Goal: Transaction & Acquisition: Purchase product/service

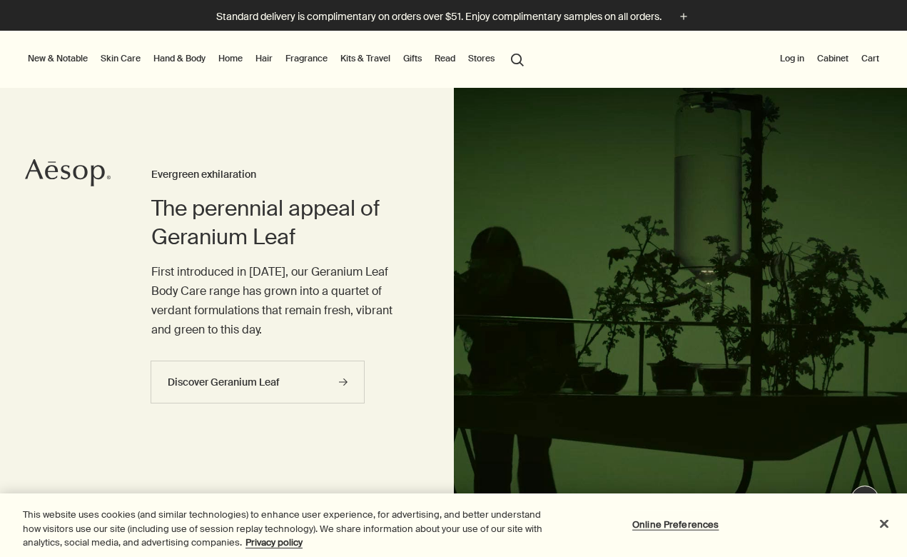
click at [369, 56] on link "Kits & Travel" at bounding box center [366, 58] width 56 height 17
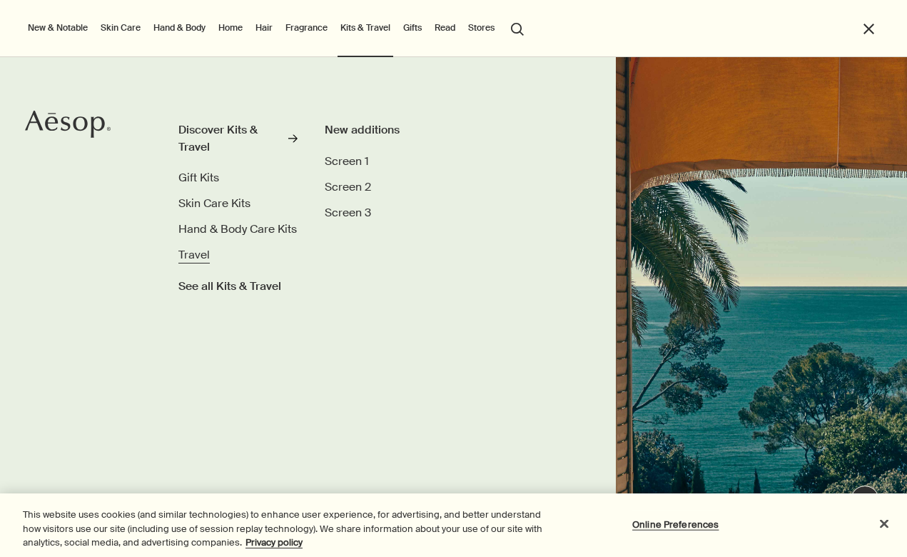
click at [193, 257] on span "Travel" at bounding box center [193, 254] width 31 height 15
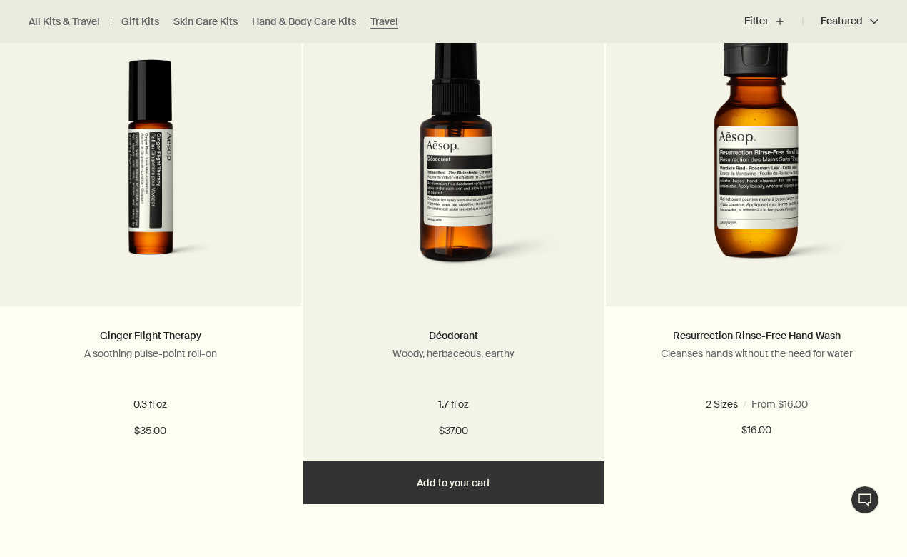
scroll to position [475, 0]
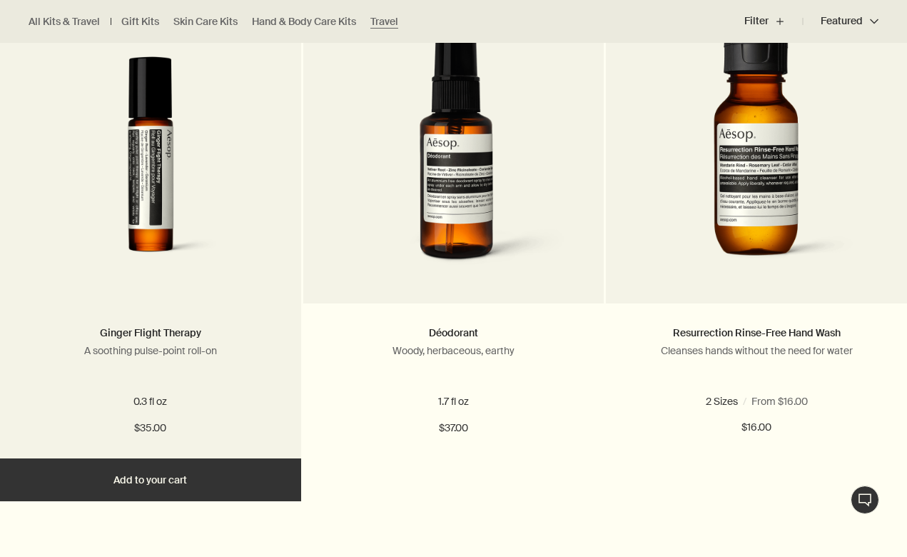
click at [167, 477] on button "Add Add to your cart" at bounding box center [150, 479] width 301 height 43
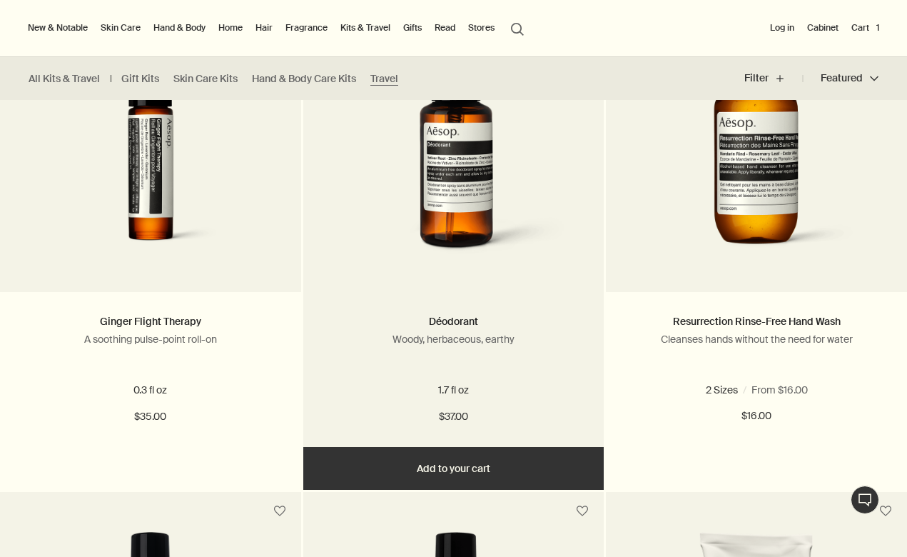
scroll to position [481, 0]
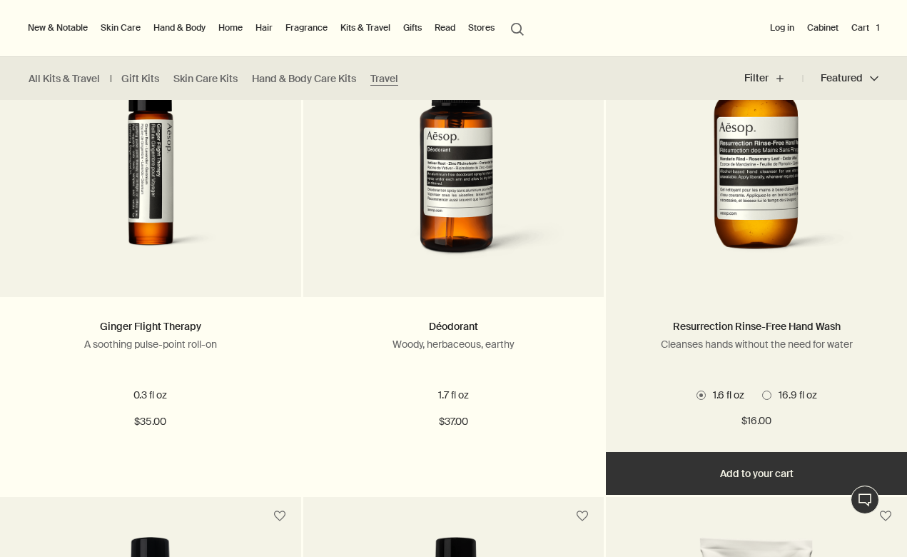
click at [766, 477] on button "Add Add to your cart" at bounding box center [756, 473] width 301 height 43
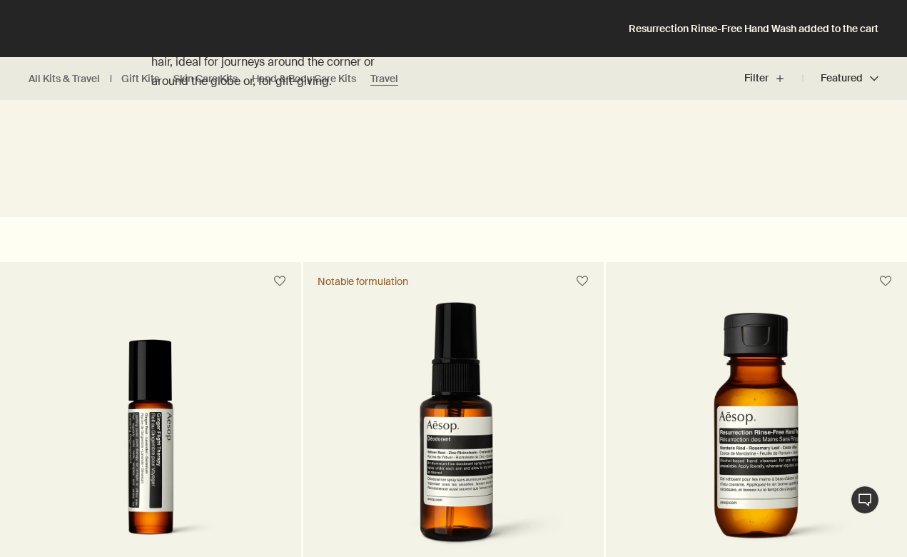
scroll to position [0, 0]
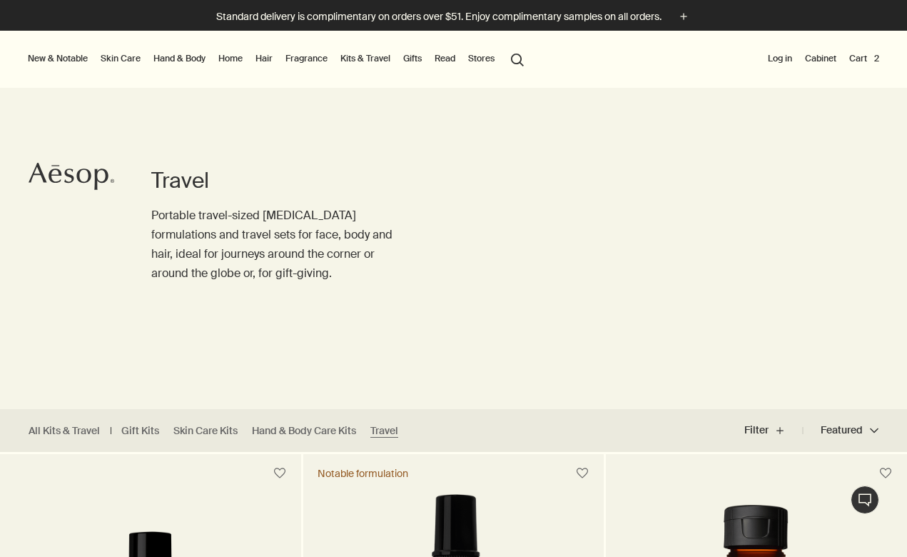
click at [863, 58] on button "Cart 2" at bounding box center [864, 58] width 36 height 17
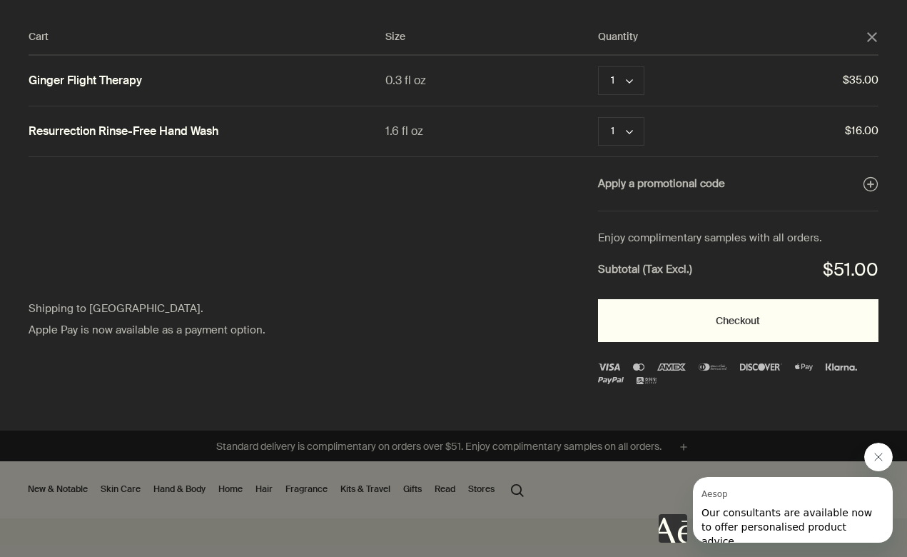
click at [742, 336] on button "Checkout" at bounding box center [738, 320] width 280 height 43
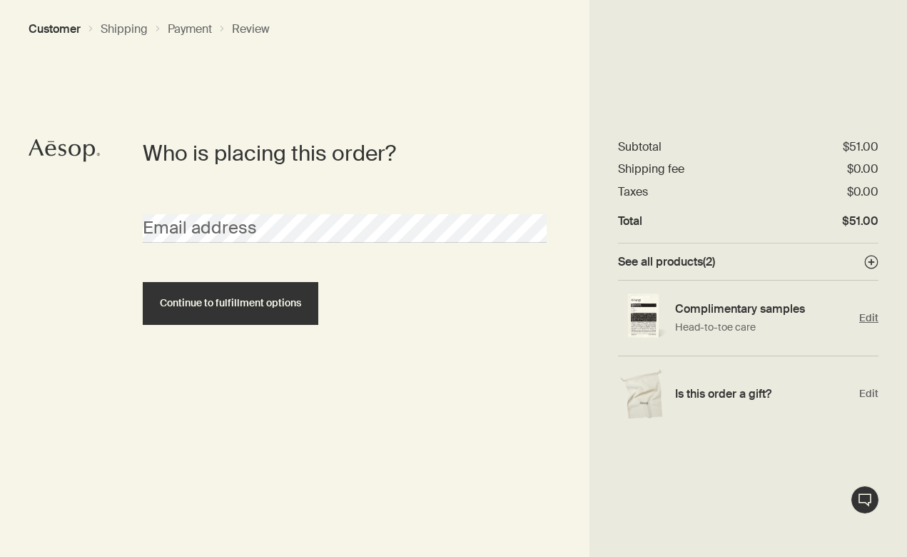
click at [863, 317] on span "Edit" at bounding box center [868, 318] width 19 height 14
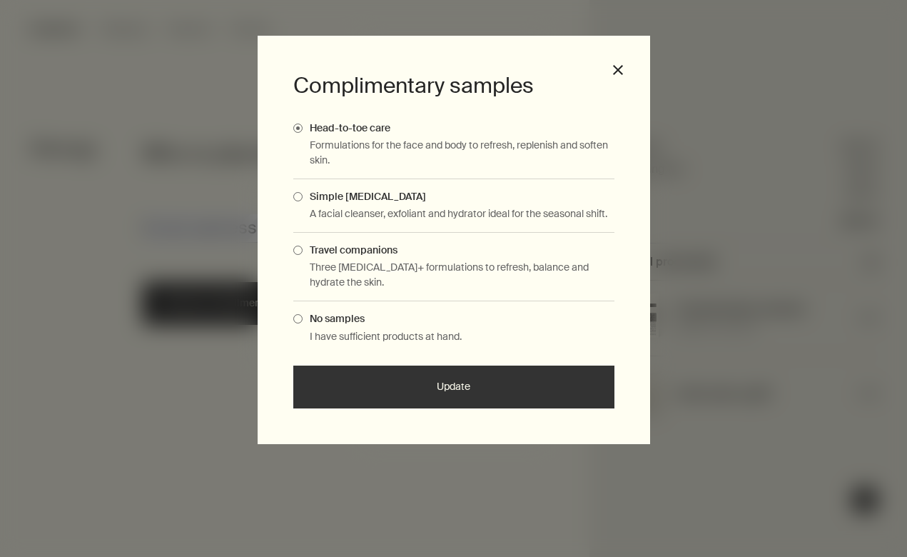
click at [467, 388] on button "Update" at bounding box center [453, 386] width 321 height 43
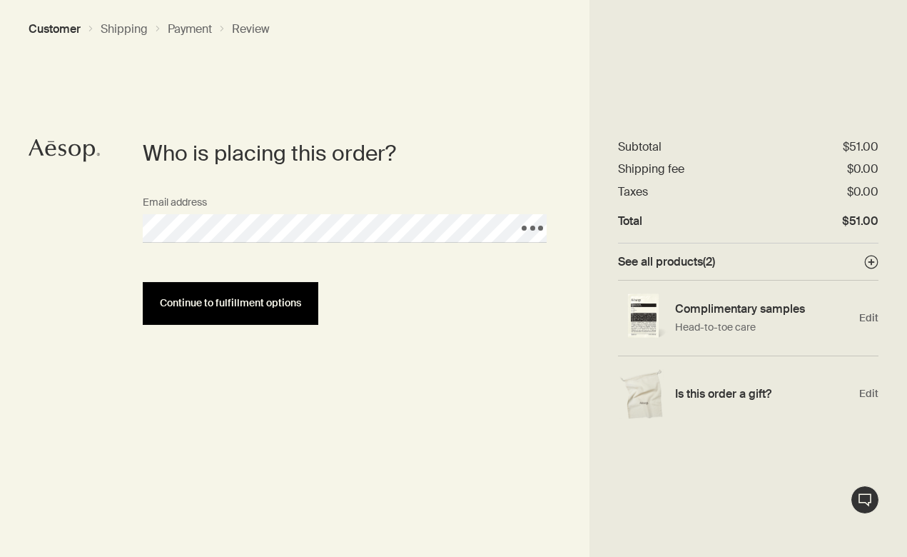
click at [198, 299] on span "Continue to fulfillment options" at bounding box center [230, 303] width 141 height 11
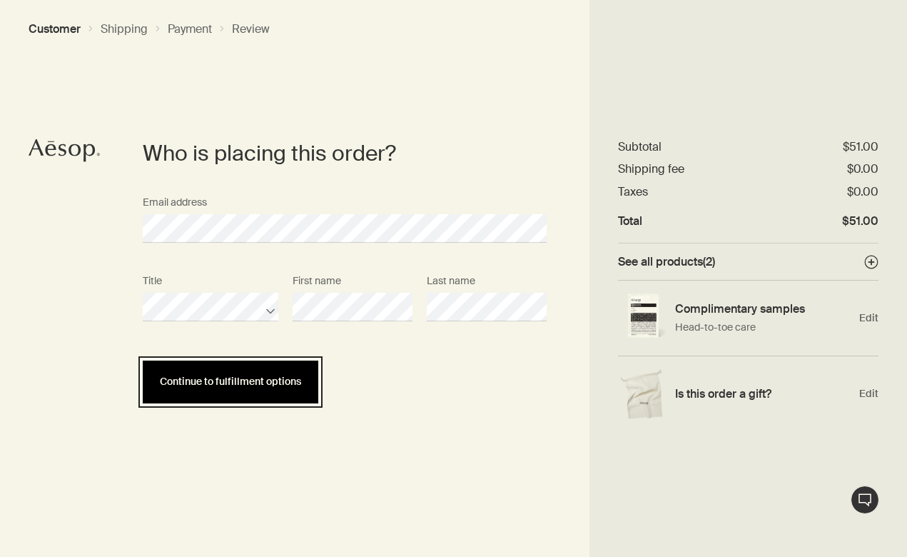
click at [258, 369] on button "Continue to fulfillment options" at bounding box center [231, 381] width 176 height 43
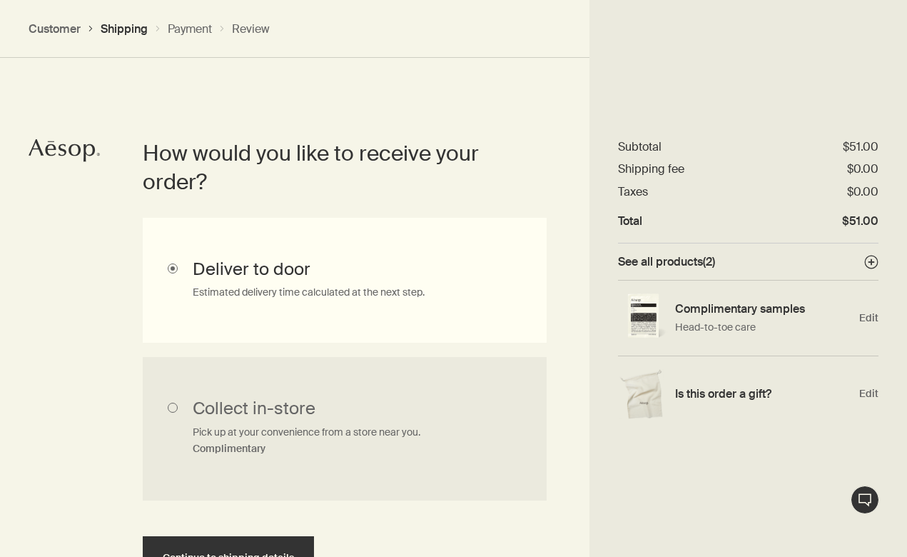
scroll to position [437, 0]
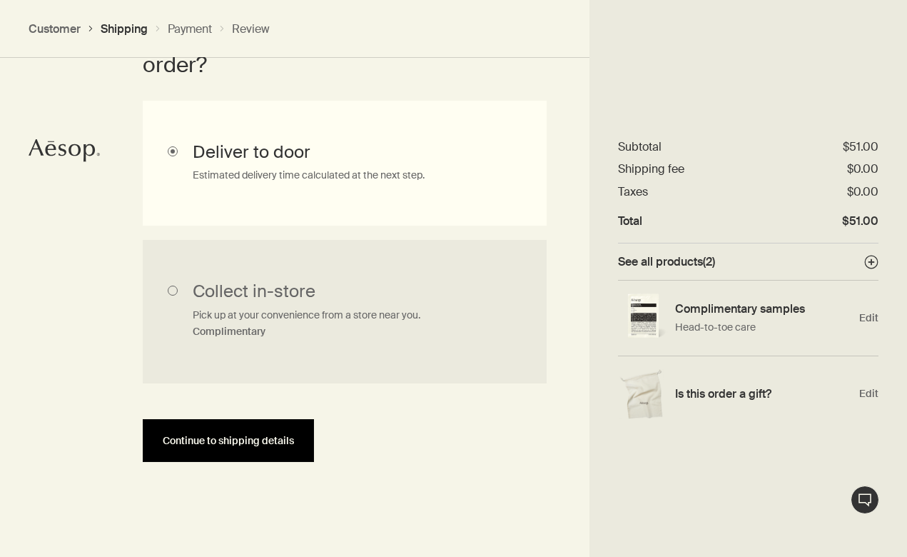
click at [218, 435] on span "Continue to shipping details" at bounding box center [228, 440] width 131 height 11
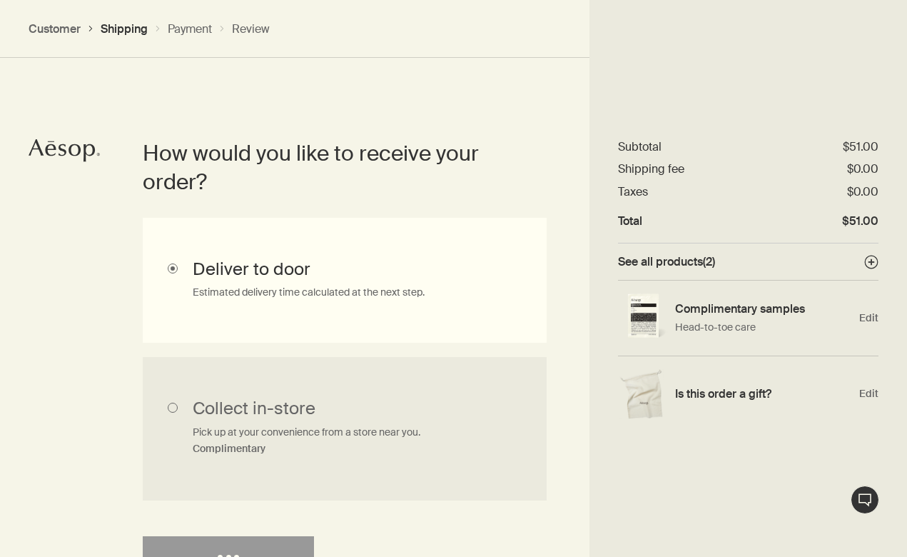
select select "US"
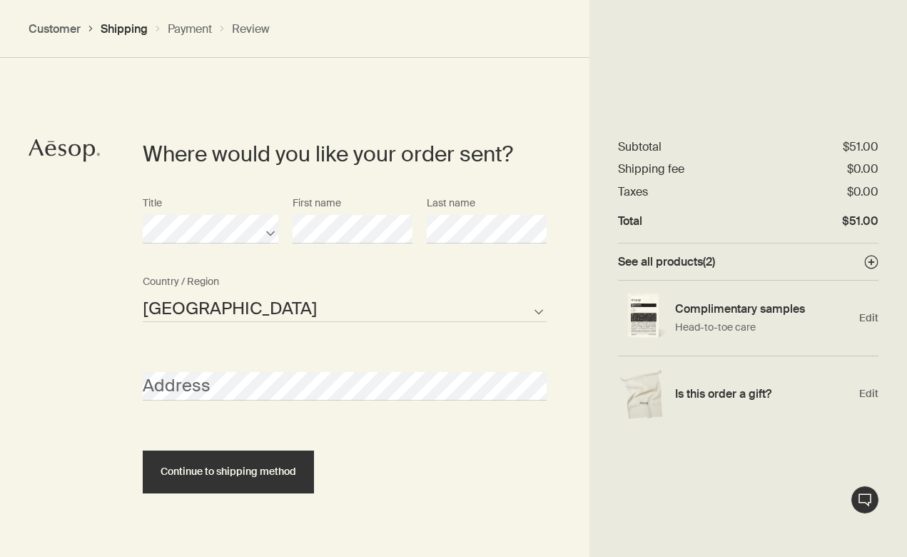
scroll to position [617, 0]
select select "US"
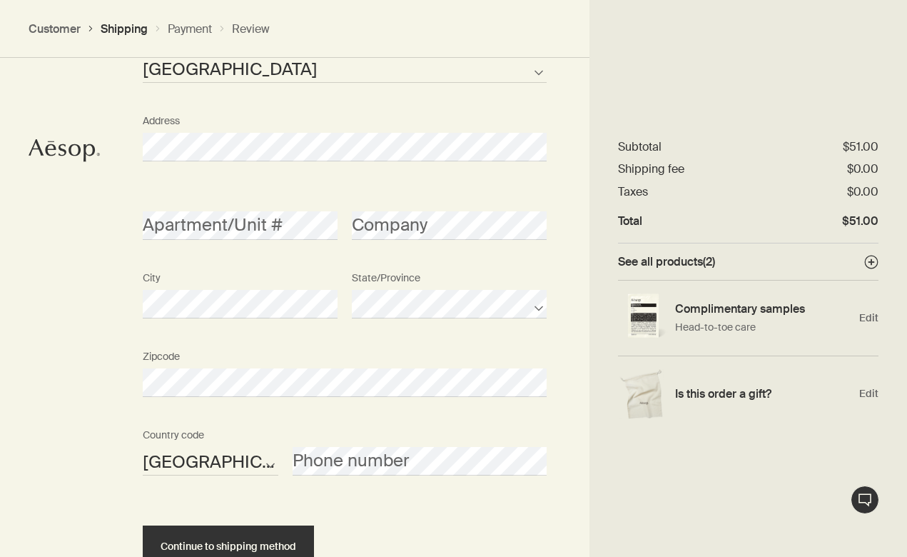
scroll to position [961, 0]
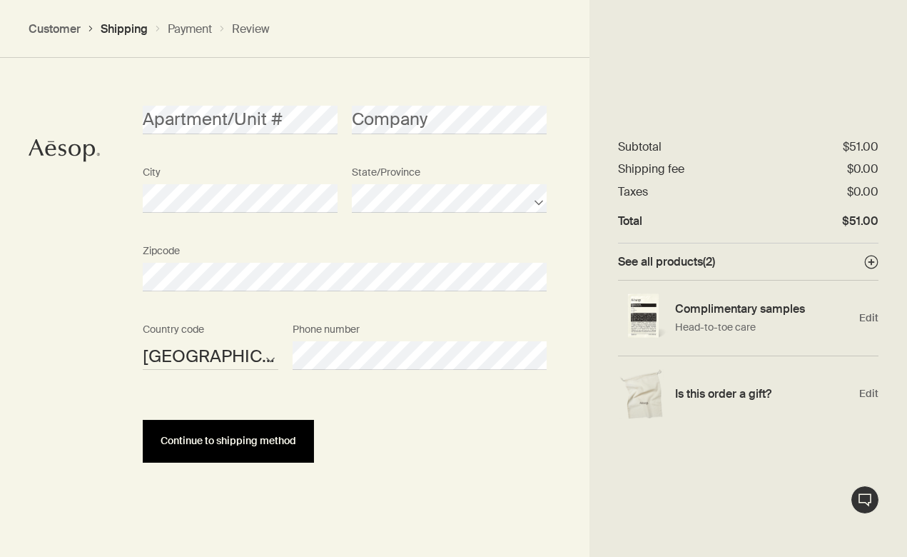
click at [256, 446] on button "Continue to shipping method" at bounding box center [228, 441] width 171 height 43
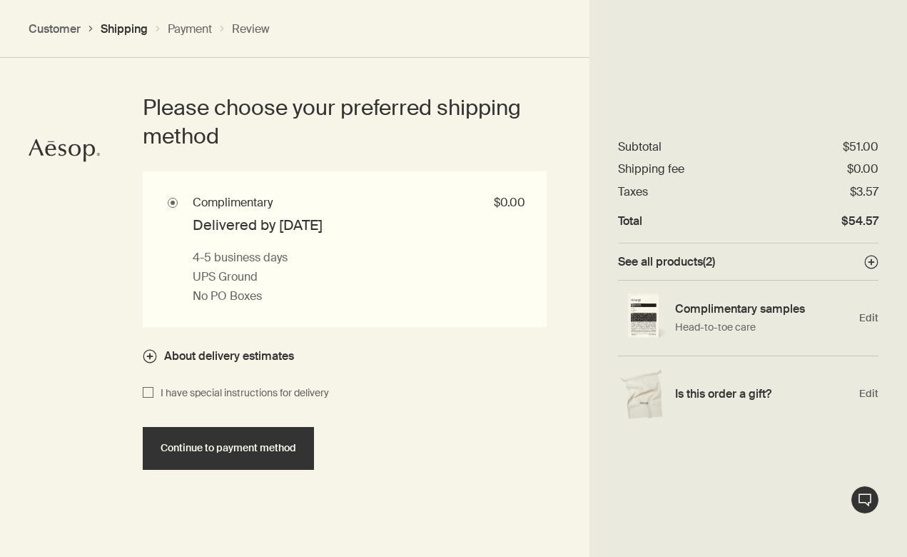
scroll to position [1285, 0]
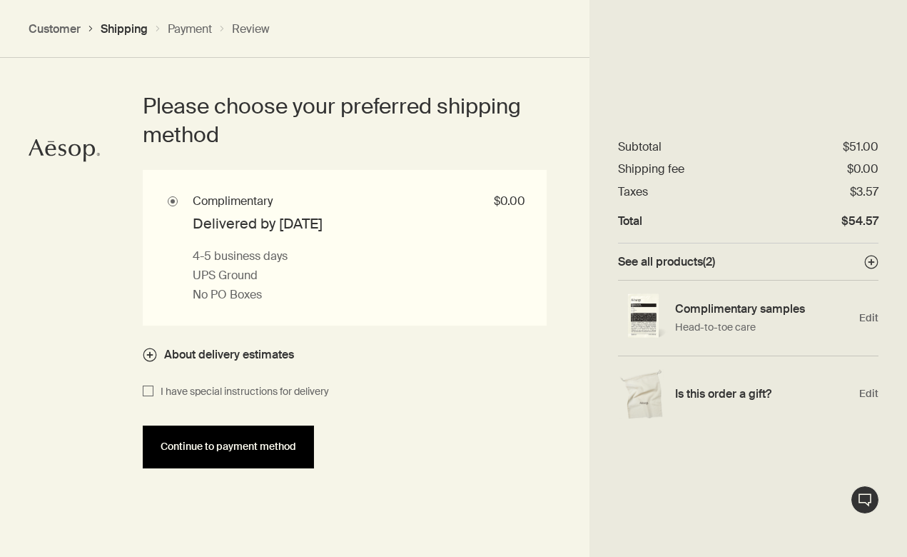
click at [225, 453] on button "Continue to payment method" at bounding box center [228, 446] width 171 height 43
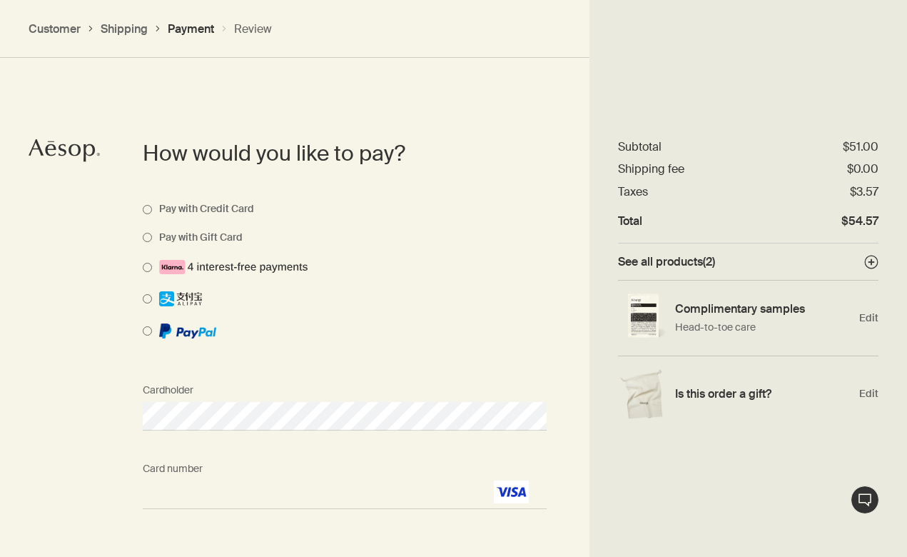
scroll to position [1236, 0]
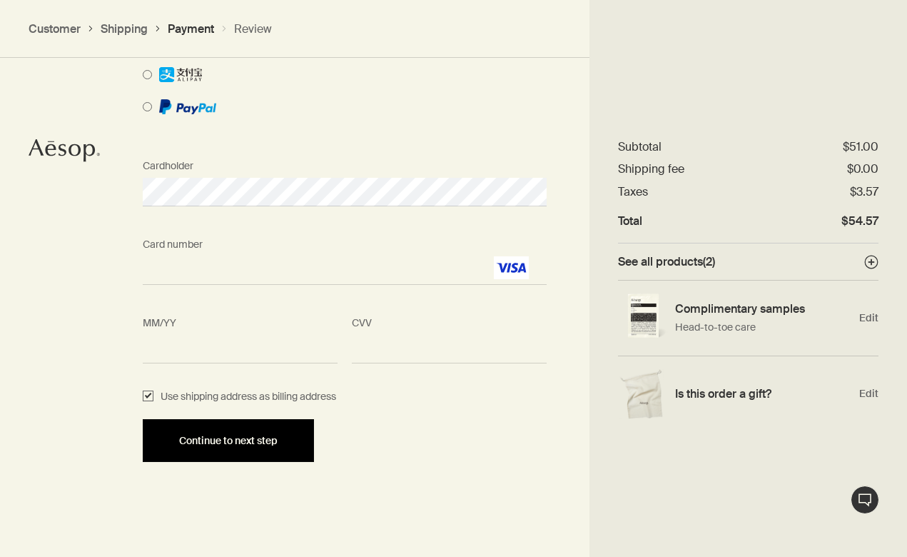
click at [268, 439] on span "Continue to next step" at bounding box center [228, 440] width 98 height 11
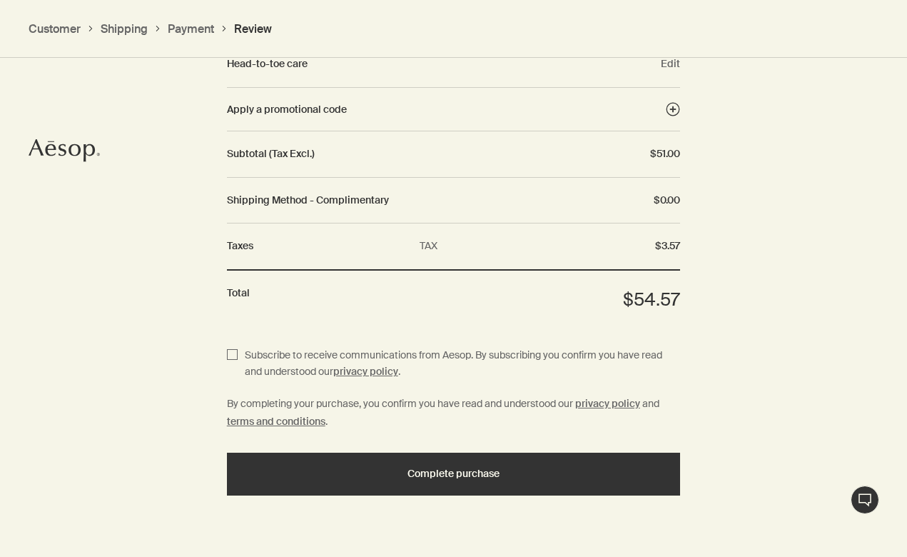
scroll to position [1670, 0]
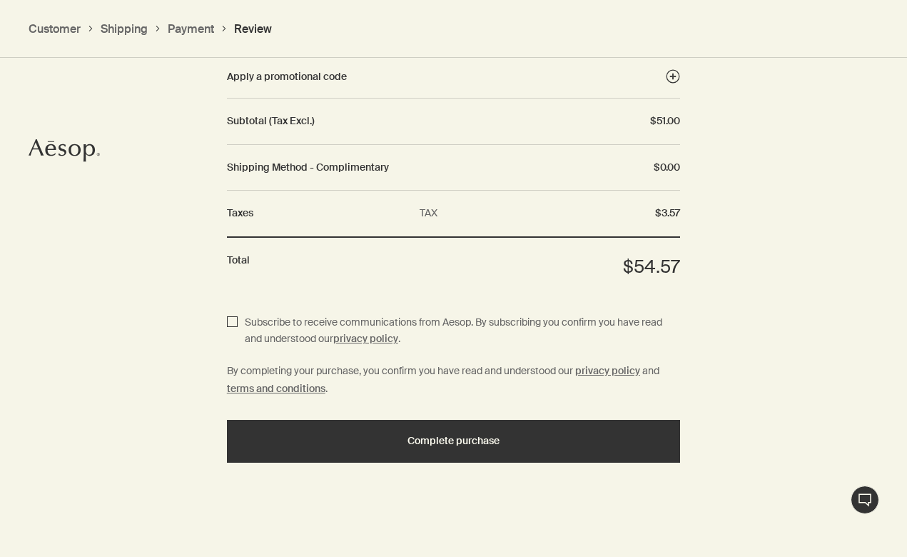
click at [230, 320] on input "Subscribe to receive communications from Aesop. By subscribing you confirm you …" at bounding box center [232, 331] width 11 height 35
checkbox input "true"
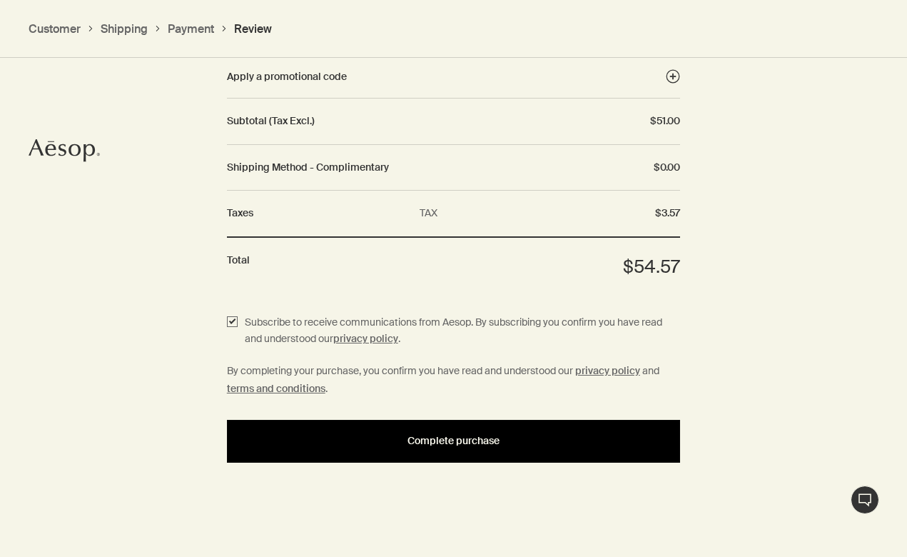
click at [445, 432] on button "Complete purchase" at bounding box center [454, 441] width 454 height 43
